Goal: Task Accomplishment & Management: Use online tool/utility

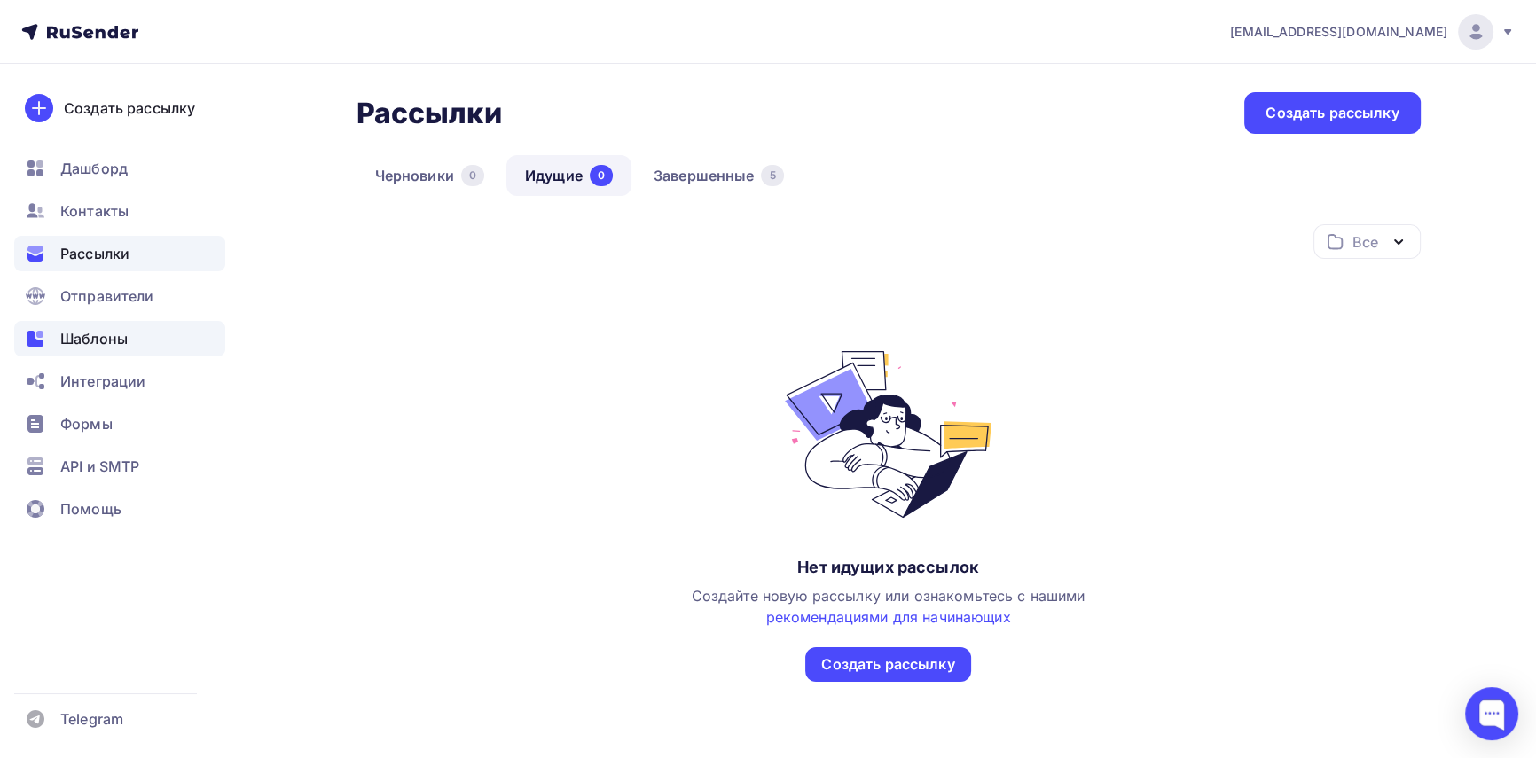
click at [115, 330] on span "Шаблоны" at bounding box center [93, 338] width 67 height 21
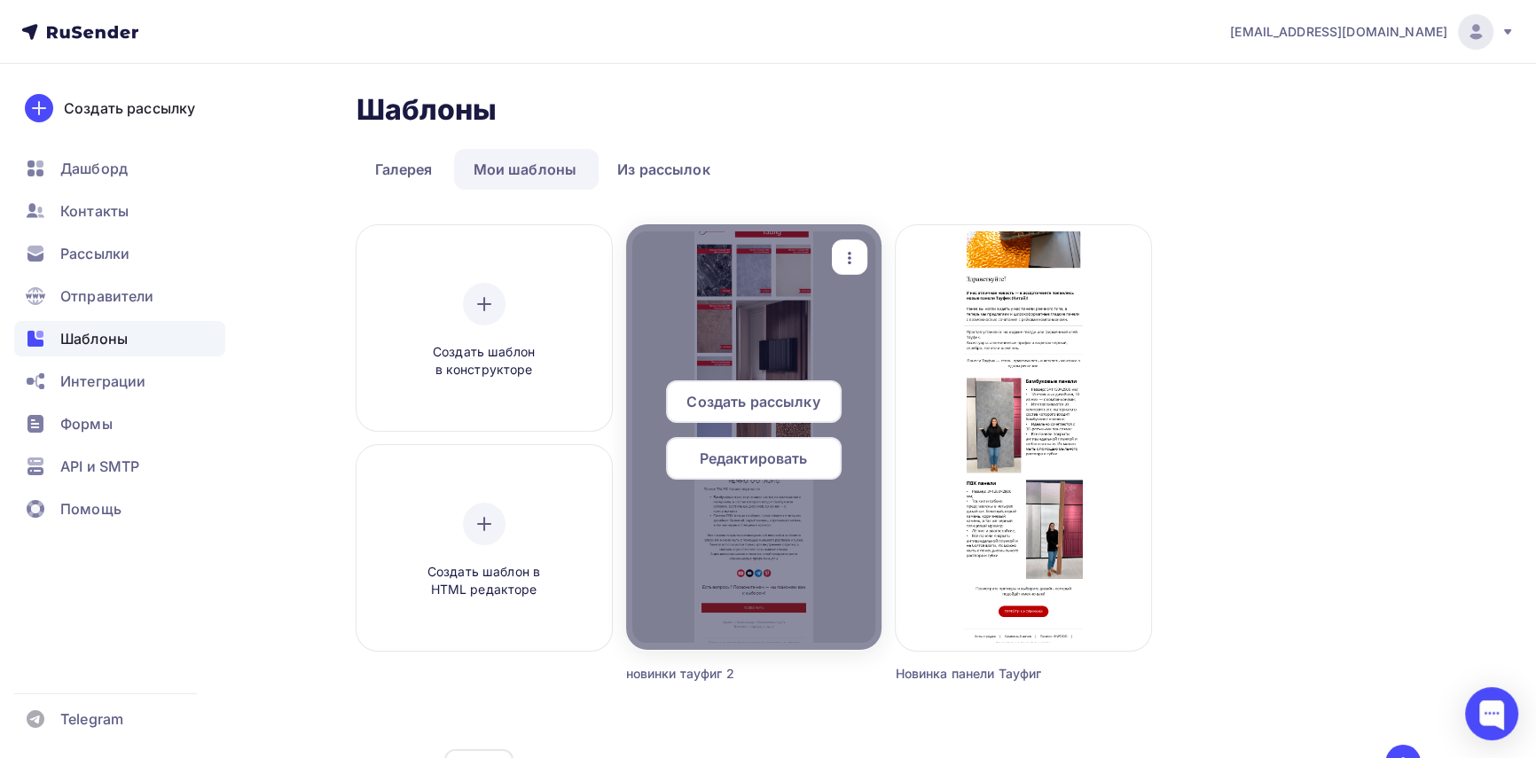
click at [817, 514] on div at bounding box center [753, 437] width 255 height 426
click at [794, 466] on span "Редактировать" at bounding box center [754, 458] width 108 height 21
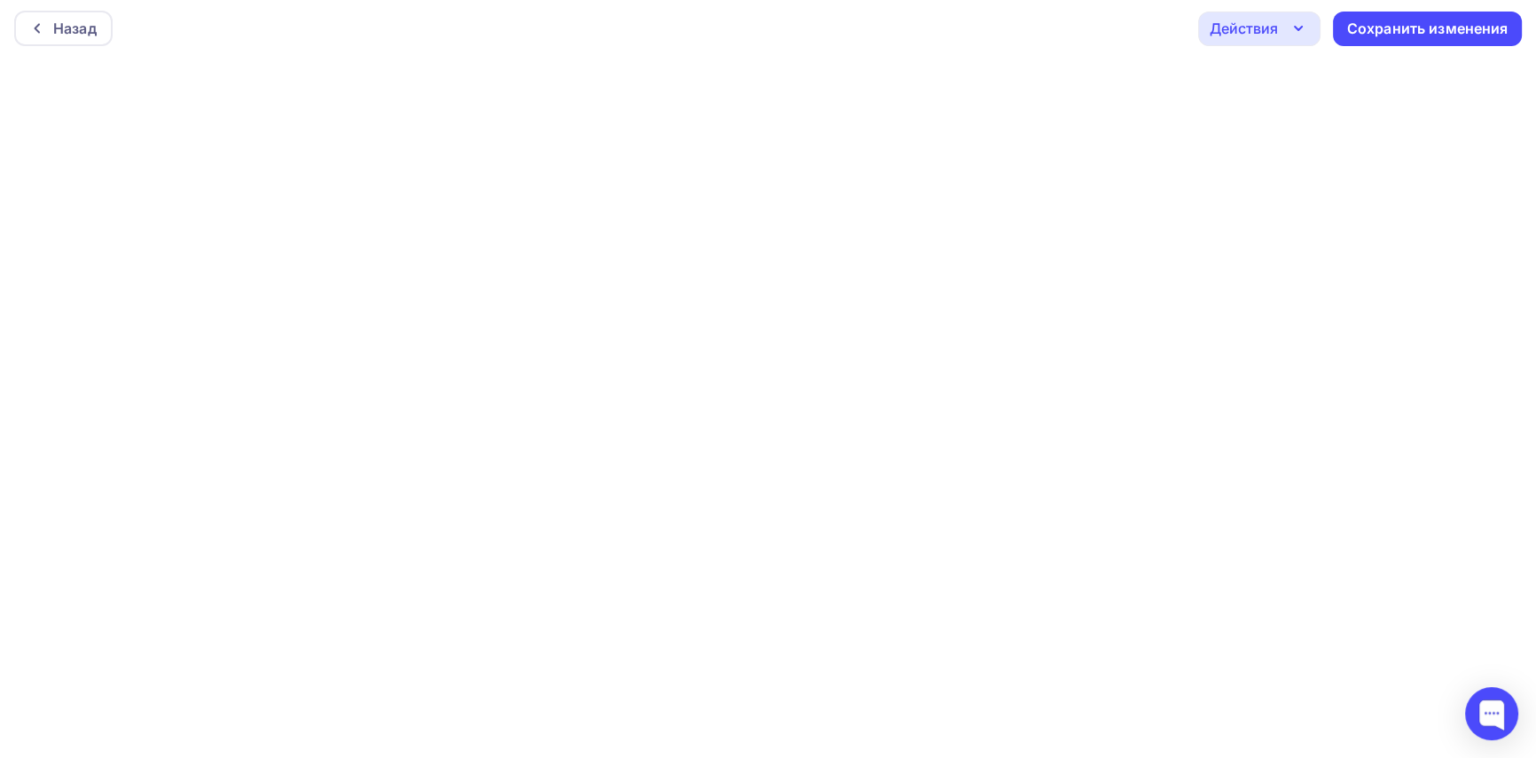
scroll to position [4, 0]
click at [1432, 23] on div "Сохранить изменения" at bounding box center [1427, 28] width 161 height 20
